Goal: Transaction & Acquisition: Obtain resource

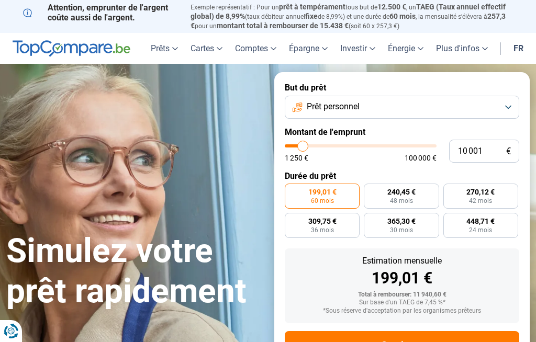
click at [514, 102] on button "Prêt personnel" at bounding box center [402, 107] width 235 height 23
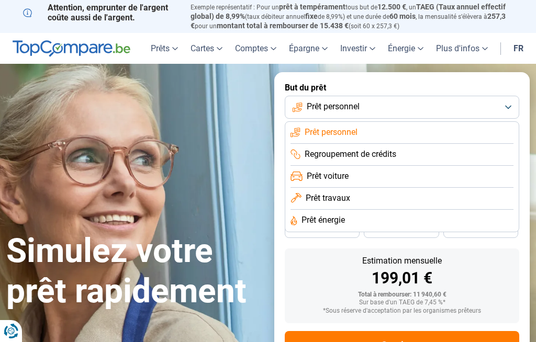
click at [387, 218] on li "Prêt énergie" at bounding box center [402, 221] width 223 height 22
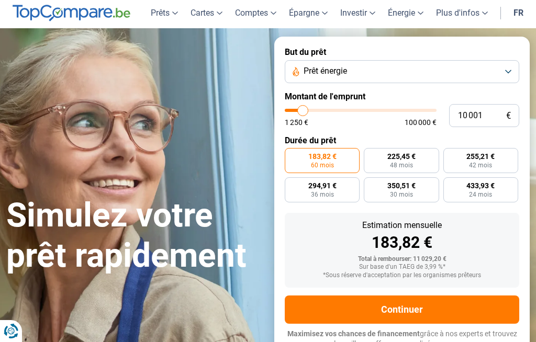
scroll to position [38, 0]
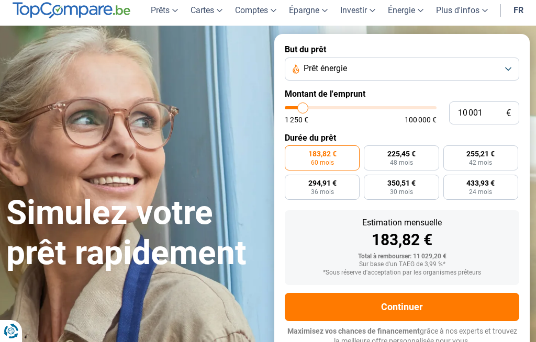
type input "8 500"
type input "8500"
type input "9 000"
type input "9000"
type input "9 250"
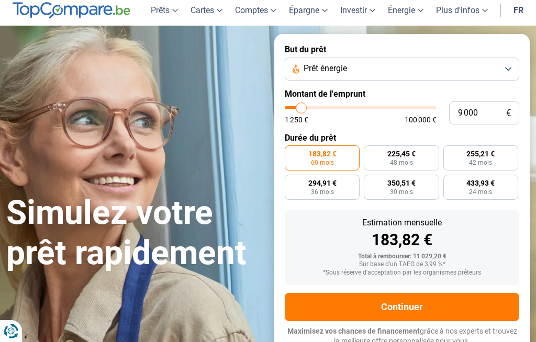
type input "9250"
type input "9 500"
type input "9500"
type input "10 000"
type input "10000"
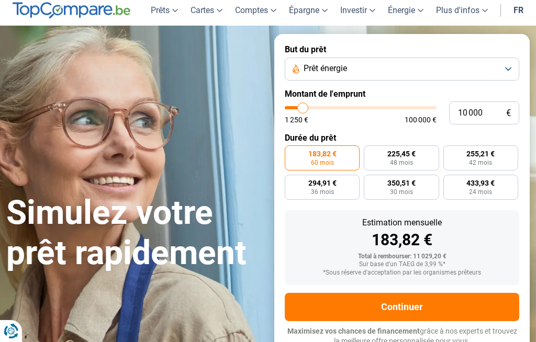
type input "10 250"
type input "10250"
type input "10 750"
type input "10750"
type input "11 000"
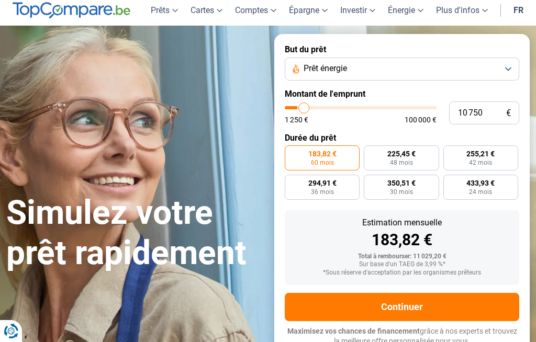
type input "11000"
type input "11 500"
type input "11500"
type input "11 750"
type input "11750"
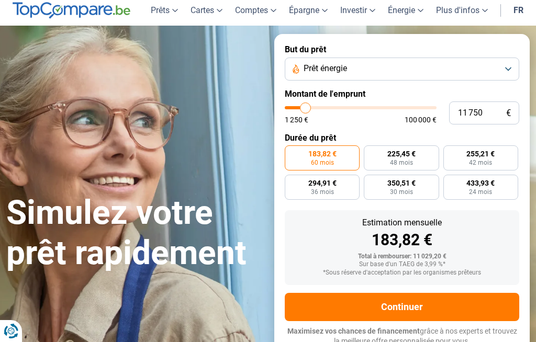
type input "12 250"
type input "12250"
type input "12 500"
type input "12500"
type input "13 000"
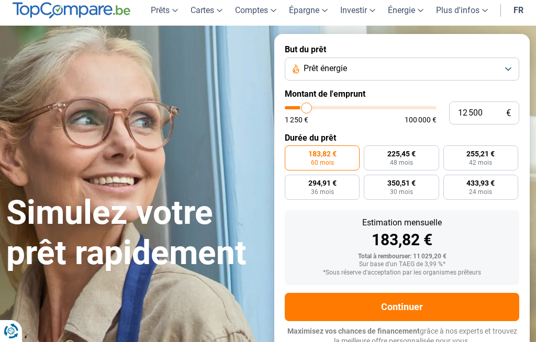
type input "13000"
type input "13 750"
type input "13750"
type input "14 500"
type input "14500"
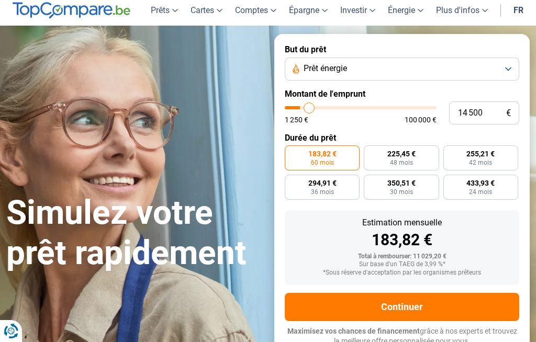
type input "14 750"
type input "14750"
type input "15 500"
type input "15500"
type input "16 250"
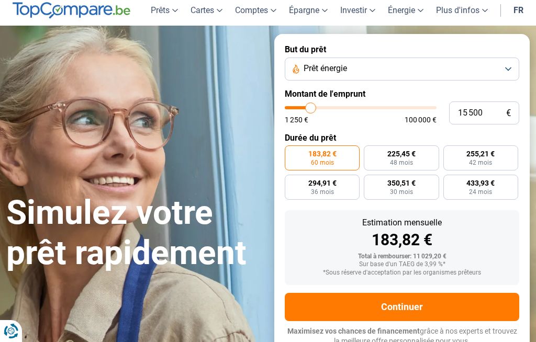
type input "16250"
type input "16 750"
type input "16750"
type input "17 000"
type input "17000"
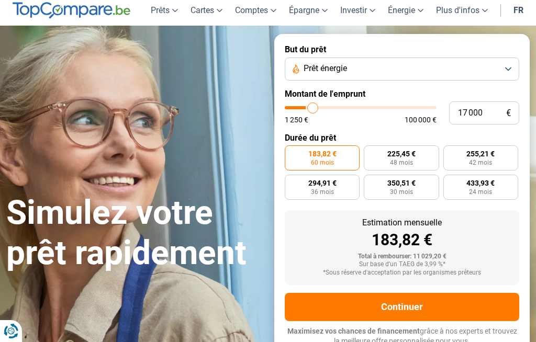
type input "17 500"
type input "17500"
type input "17 750"
type input "17750"
type input "18 250"
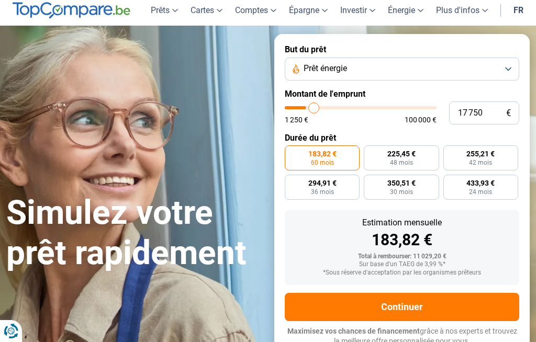
type input "18250"
type input "18 500"
type input "18500"
type input "18 750"
type input "18750"
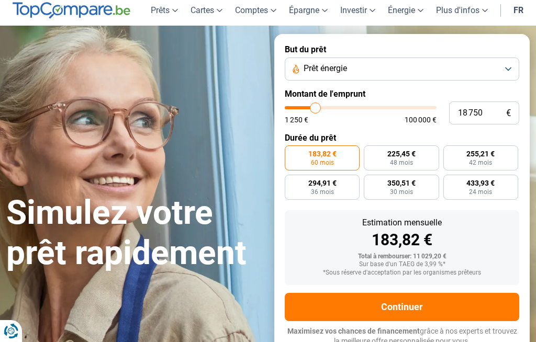
type input "19 250"
type input "19250"
type input "20 000"
type input "20000"
type input "20 250"
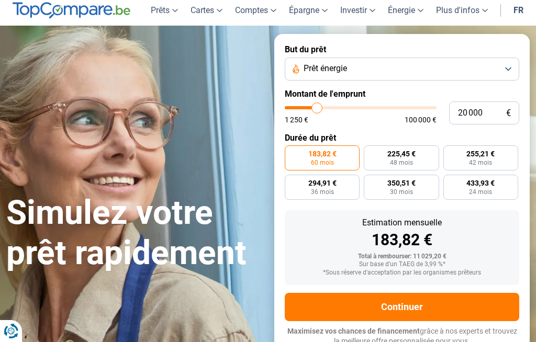
type input "20250"
type input "21 000"
type input "21000"
type input "21 750"
type input "21750"
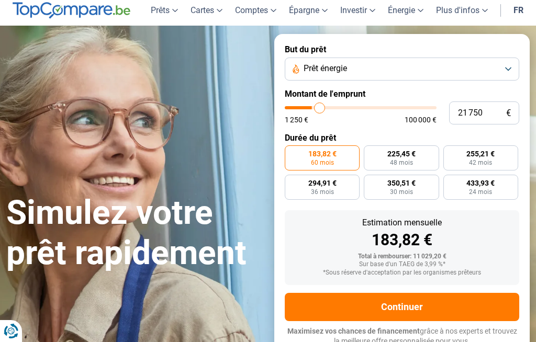
type input "22 250"
type input "22250"
type input "22 500"
type input "22500"
type input "23 000"
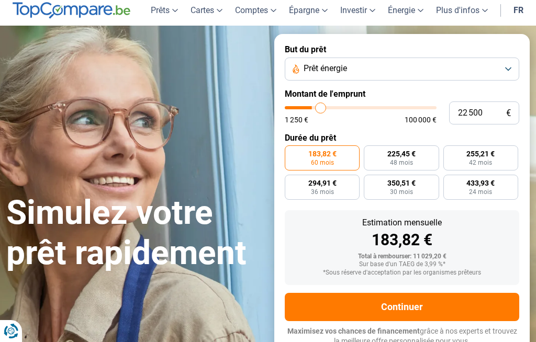
type input "23000"
type input "23 250"
type input "23250"
type input "24 000"
type input "24000"
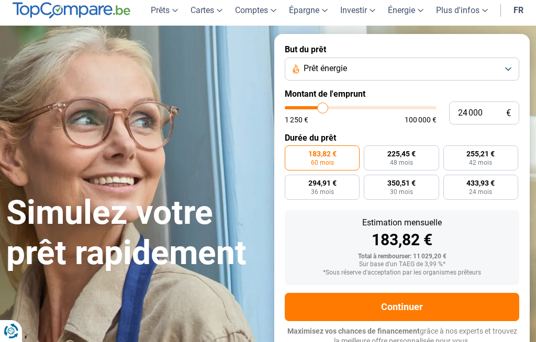
radio input "false"
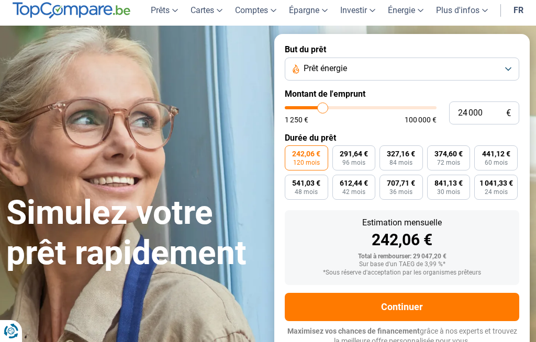
type input "23 000"
type input "23000"
type input "23 750"
type input "23750"
type input "24 500"
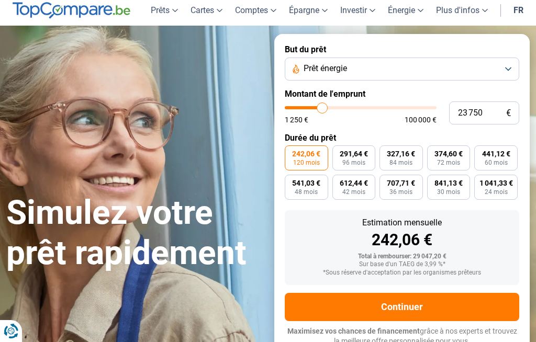
type input "24500"
type input "25 500"
type input "25500"
type input "26 750"
type input "26750"
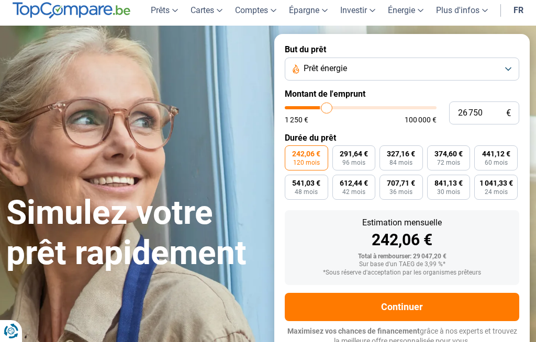
type input "27 750"
type input "27750"
type input "29 250"
type input "29250"
type input "30 750"
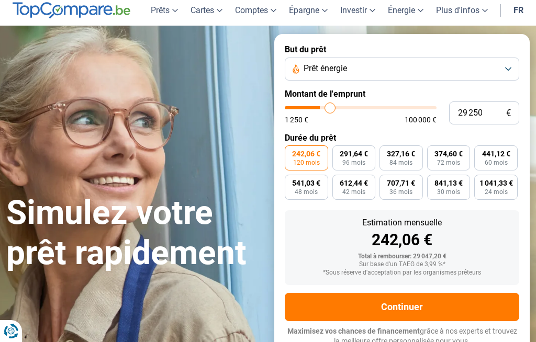
type input "30750"
type input "32 500"
type input "32500"
type input "34 000"
type input "34000"
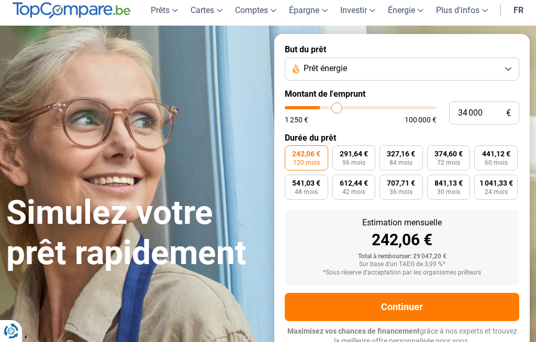
type input "35 250"
type input "35250"
type input "36 250"
type input "36250"
type input "37 000"
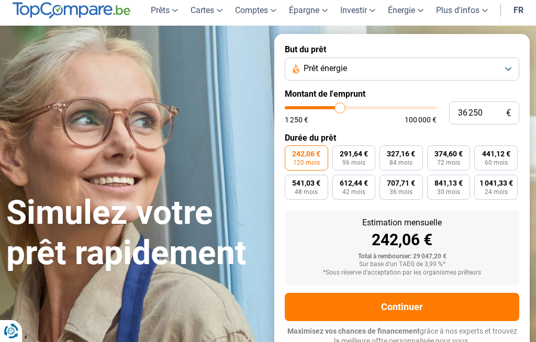
type input "37000"
type input "37 750"
type input "37750"
type input "38 000"
type input "38000"
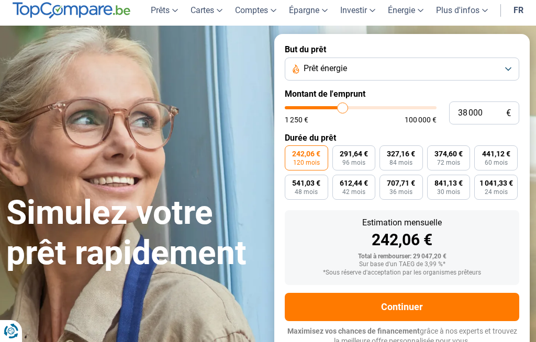
type input "38 500"
type input "38500"
type input "38 750"
type input "38750"
type input "39 250"
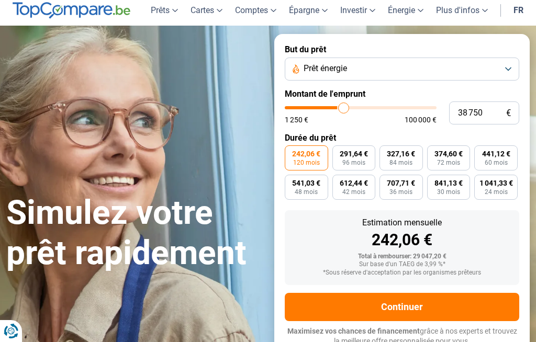
type input "39250"
type input "39 500"
type input "39500"
type input "40 250"
type input "40250"
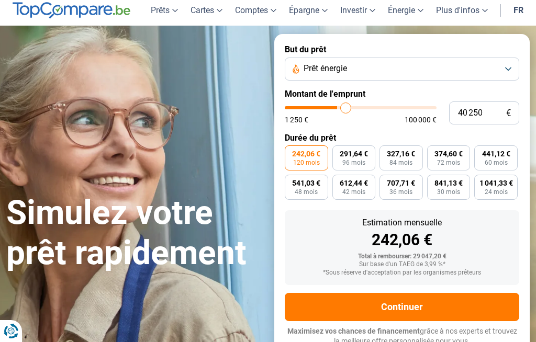
type input "41 000"
type input "41000"
type input "41 750"
type input "41750"
type input "43 000"
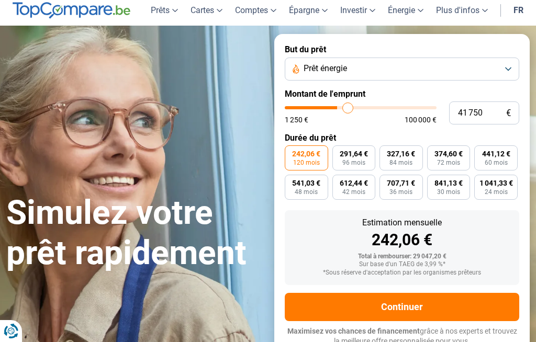
type input "43000"
type input "44 500"
type input "44500"
type input "46 000"
type input "46000"
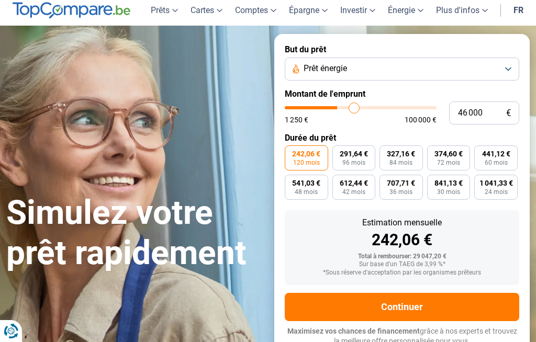
type input "47 250"
type input "47250"
type input "48 750"
type input "48750"
type input "50 750"
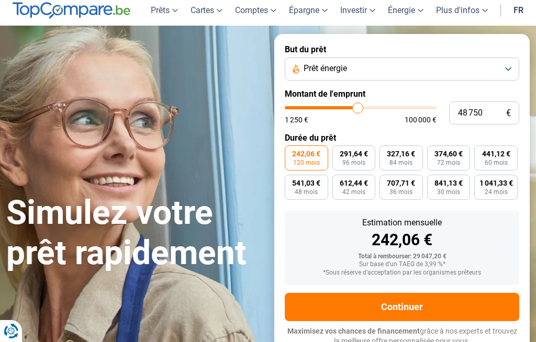
type input "50750"
type input "52 250"
type input "52250"
type input "53 250"
type input "53250"
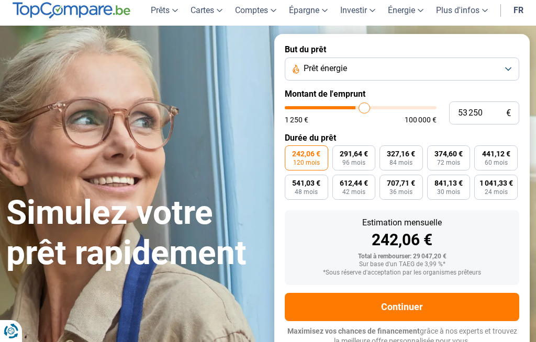
type input "54 500"
type input "54500"
type input "56 000"
type input "56000"
type input "57 000"
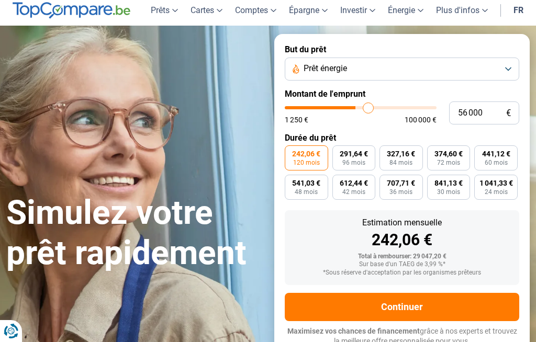
type input "57000"
type input "57 750"
type input "57750"
type input "58 750"
type input "58750"
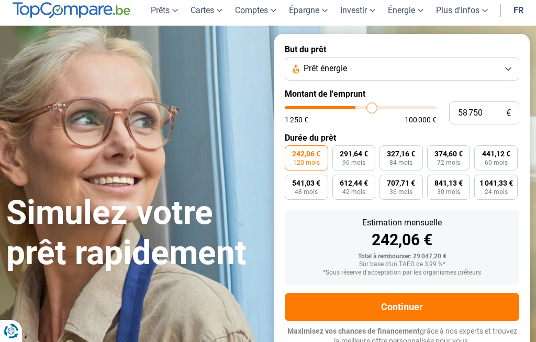
type input "60 250"
type input "60250"
type input "61 500"
type input "61500"
type input "62 500"
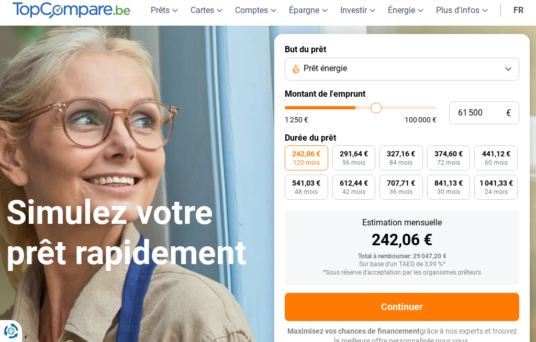
type input "62500"
type input "63 250"
type input "63250"
type input "64 000"
type input "64000"
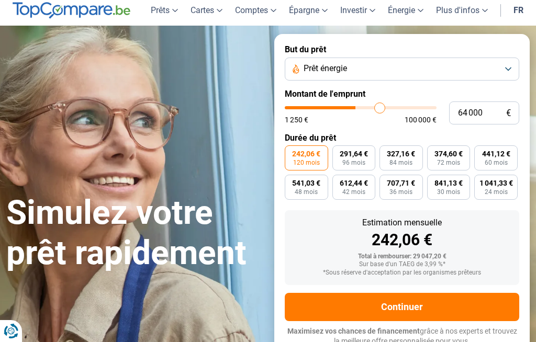
type input "64 750"
type input "64750"
type input "65 250"
type input "65250"
type input "65 500"
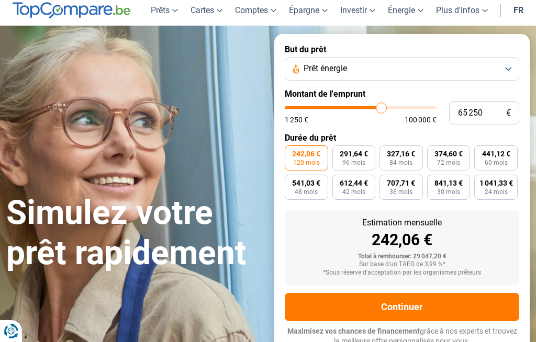
type input "65500"
type input "66 250"
type input "66250"
type input "67 500"
type input "67500"
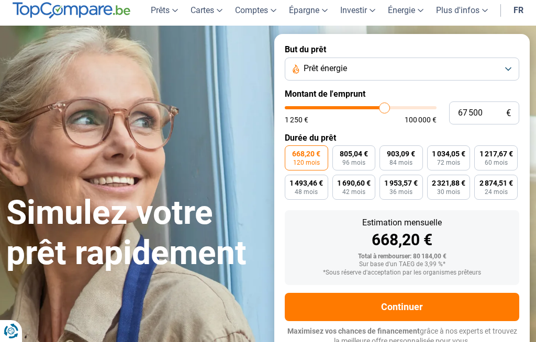
type input "67 000"
type input "67000"
type input "65 750"
type input "65750"
type input "64 750"
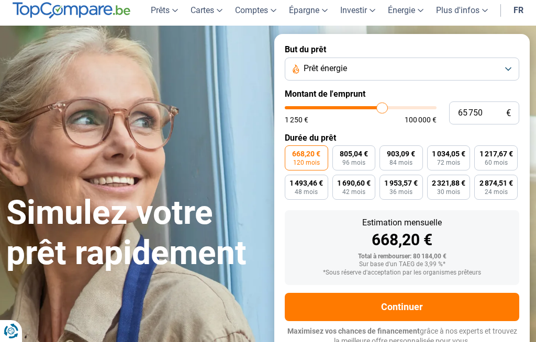
type input "64750"
type input "63 500"
type input "63500"
type input "62 500"
type input "62500"
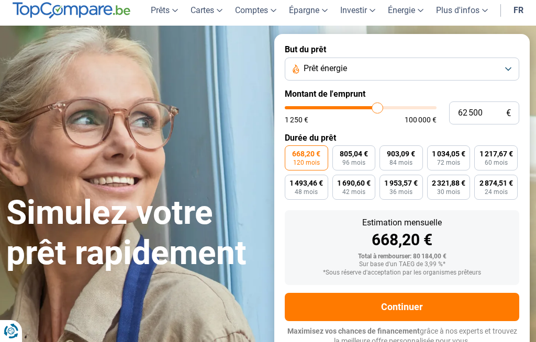
type input "61 750"
type input "61750"
type input "60 750"
type input "60750"
type input "59 500"
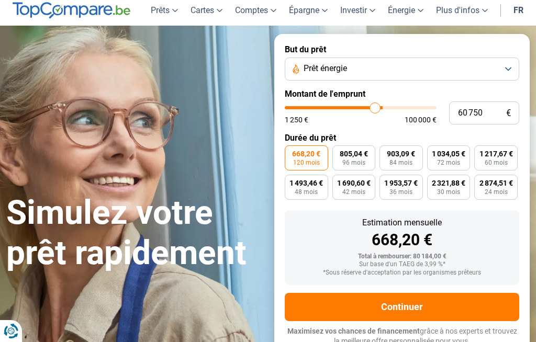
type input "59500"
type input "58 500"
type input "58500"
type input "57 750"
type input "57750"
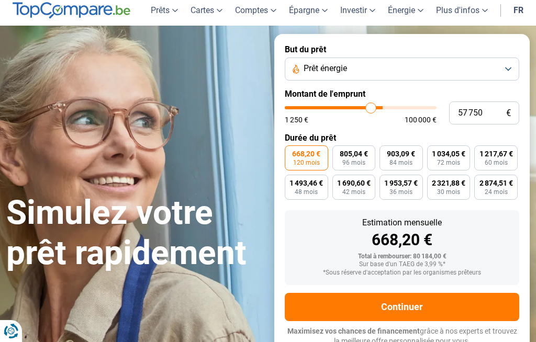
type input "56 500"
type input "56500"
type input "55 750"
type input "55750"
type input "55 500"
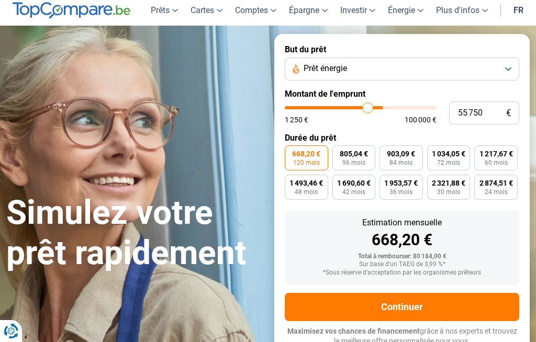
type input "55500"
type input "55 000"
type input "55000"
type input "54 750"
type input "54750"
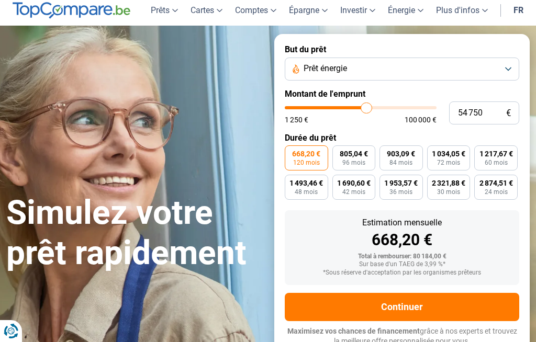
type input "54 500"
type input "54500"
type input "54 000"
type input "54000"
type input "53 750"
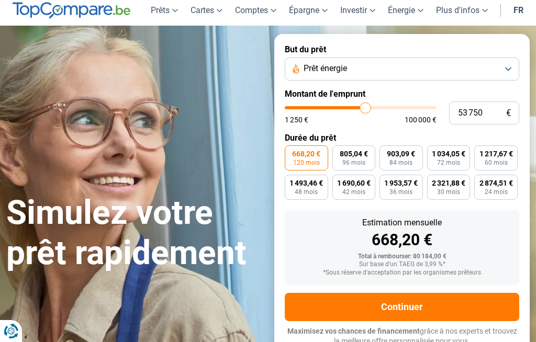
type input "53750"
type input "53 250"
type input "53250"
type input "53 000"
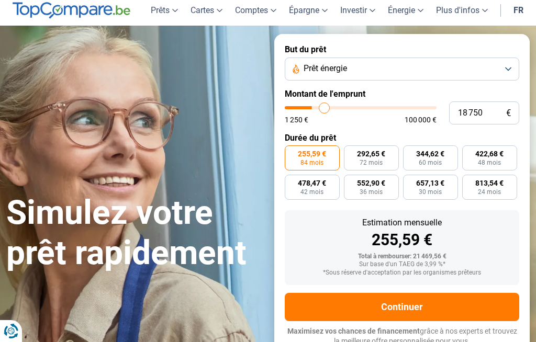
click at [325, 106] on input "range" at bounding box center [361, 107] width 152 height 3
click at [319, 106] on input "range" at bounding box center [361, 107] width 152 height 3
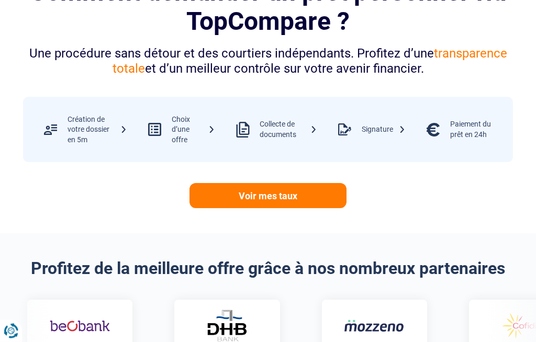
scroll to position [459, 0]
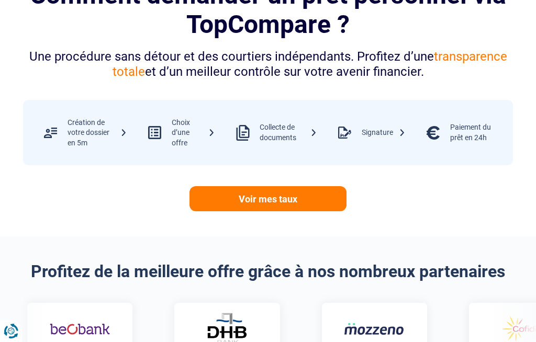
click at [285, 199] on link "Voir mes taux" at bounding box center [268, 198] width 157 height 25
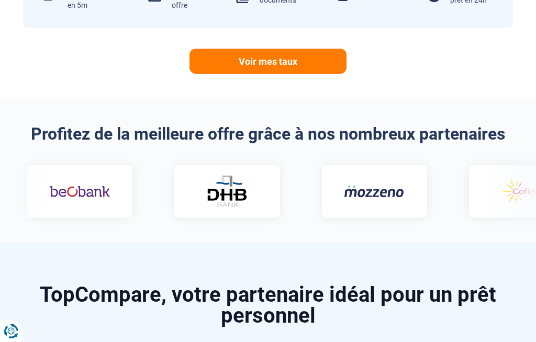
scroll to position [598, 0]
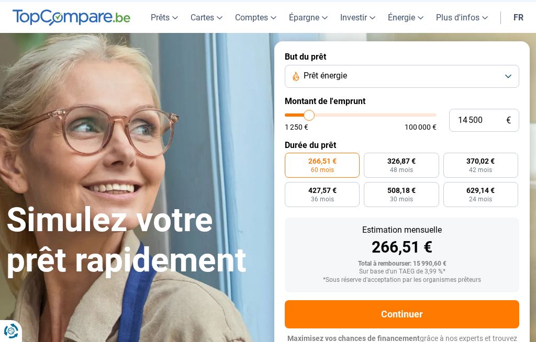
scroll to position [0, 0]
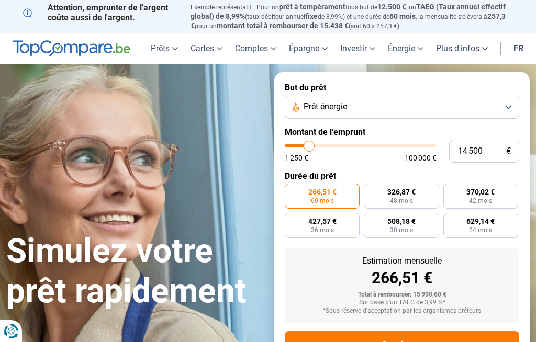
click at [242, 144] on div "Simulez votre prêt rapidement But du prêt Prêt énergie Montant de l'emprunt 14 …" at bounding box center [268, 233] width 536 height 323
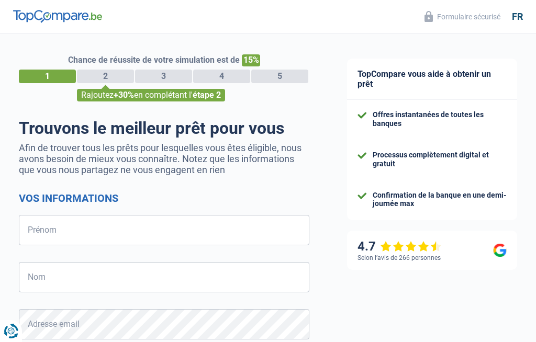
select select "32"
